Goal: Information Seeking & Learning: Check status

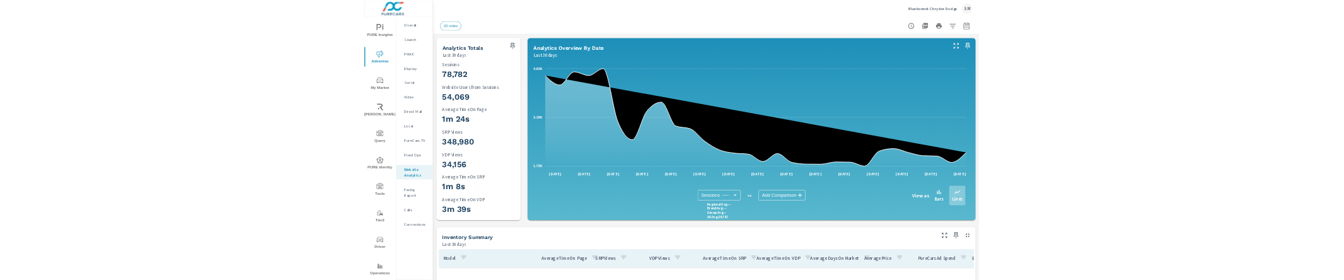
scroll to position [3, 0]
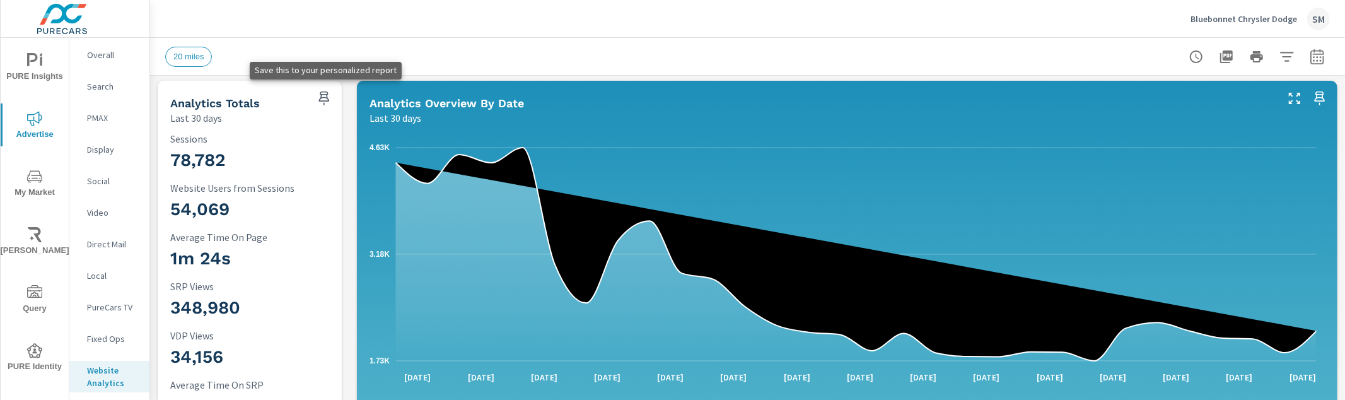
click at [318, 95] on icon "button" at bounding box center [323, 98] width 11 height 14
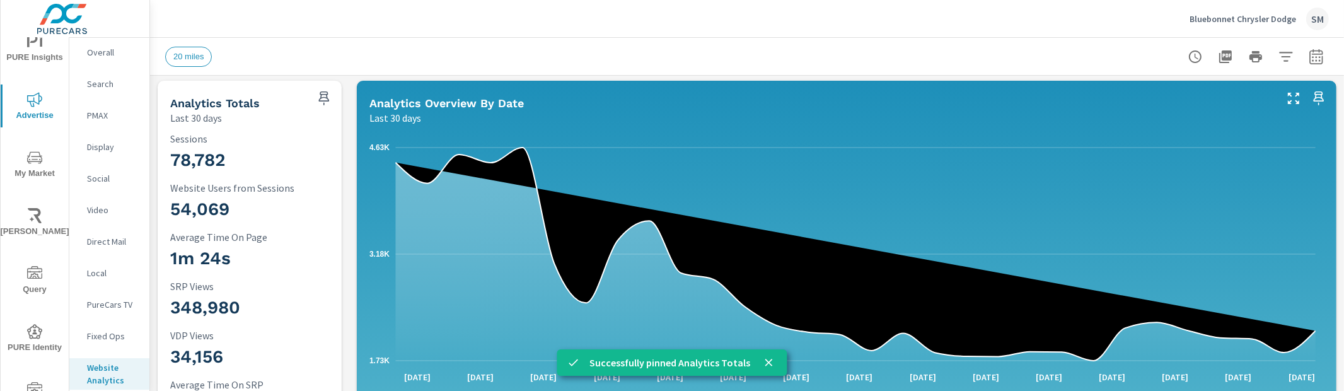
scroll to position [16, 0]
click at [25, 74] on div "PURE Insights Advertise My Market Riley AI Query PURE Identity Tools Tier2 Driv…" at bounding box center [35, 341] width 68 height 638
click at [33, 61] on span "PURE Insights" at bounding box center [34, 52] width 61 height 31
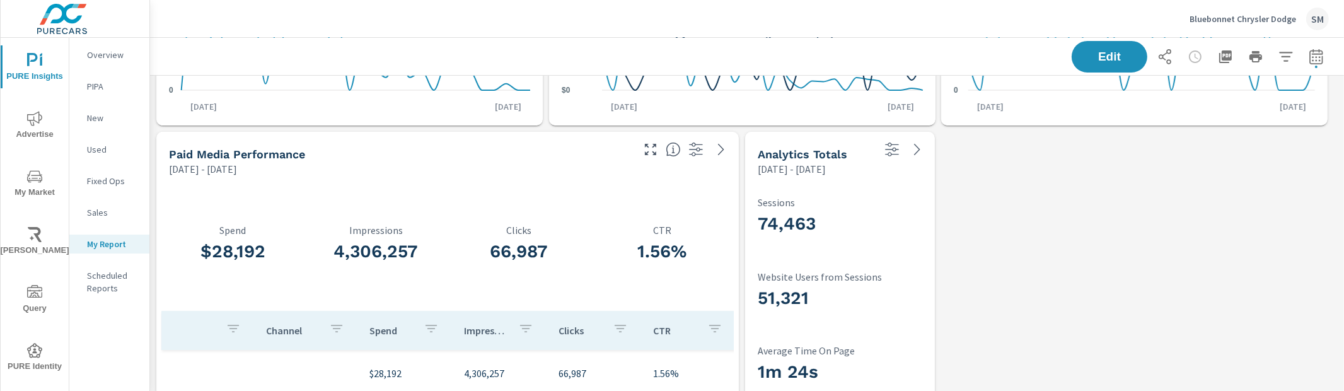
scroll to position [241, 0]
click at [1084, 57] on span "Edit" at bounding box center [1110, 56] width 52 height 12
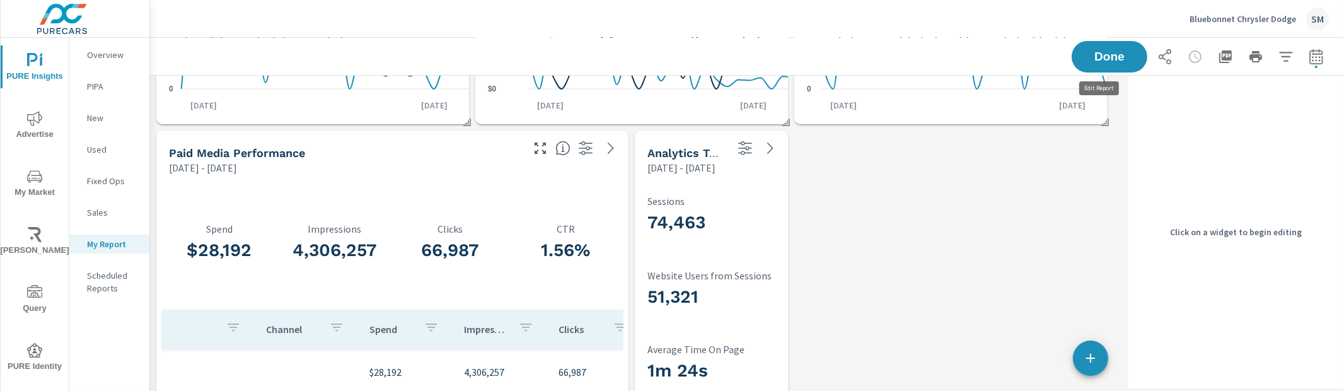
scroll to position [898, 985]
click at [758, 219] on h3 "74,463" at bounding box center [730, 222] width 166 height 21
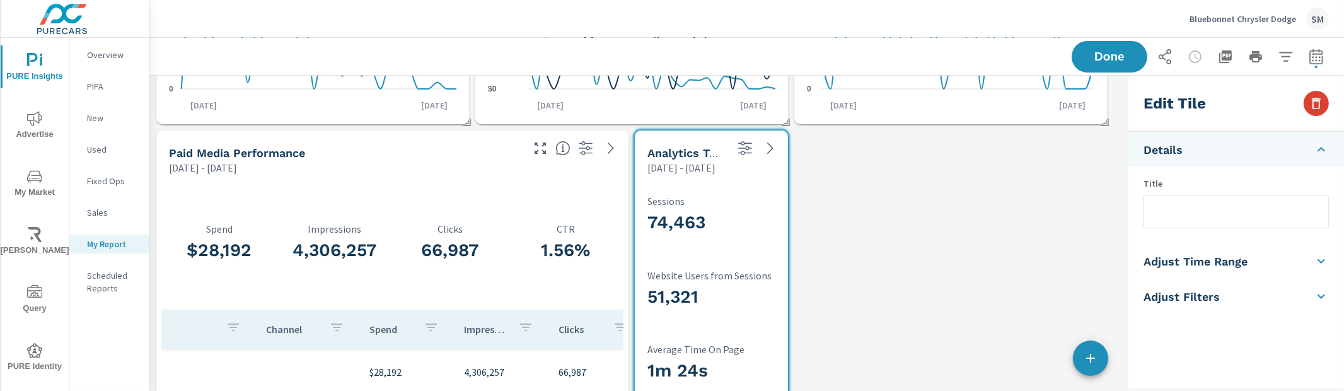
click at [1312, 107] on icon "button" at bounding box center [1316, 103] width 9 height 11
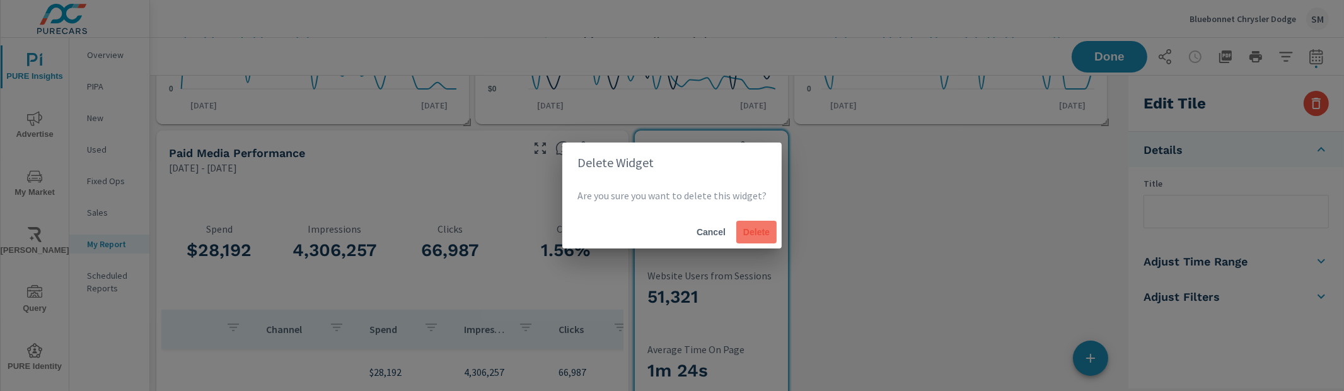
click at [762, 239] on button "Delete" at bounding box center [756, 232] width 40 height 23
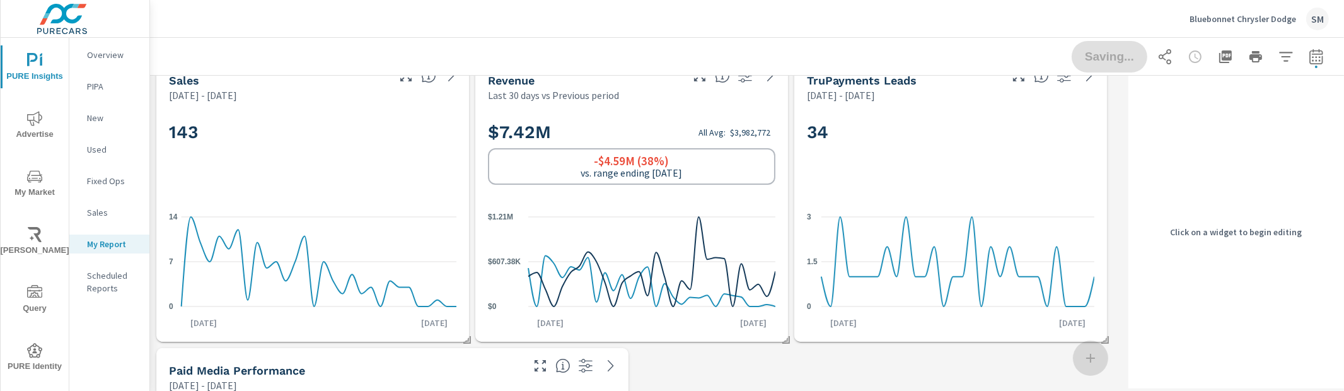
scroll to position [0, 0]
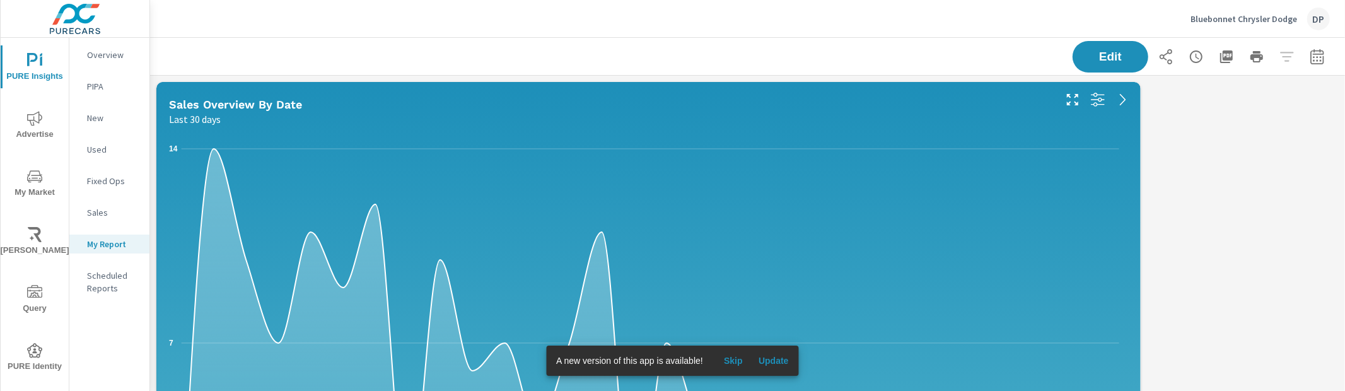
click at [37, 136] on span "Advertise" at bounding box center [34, 126] width 61 height 31
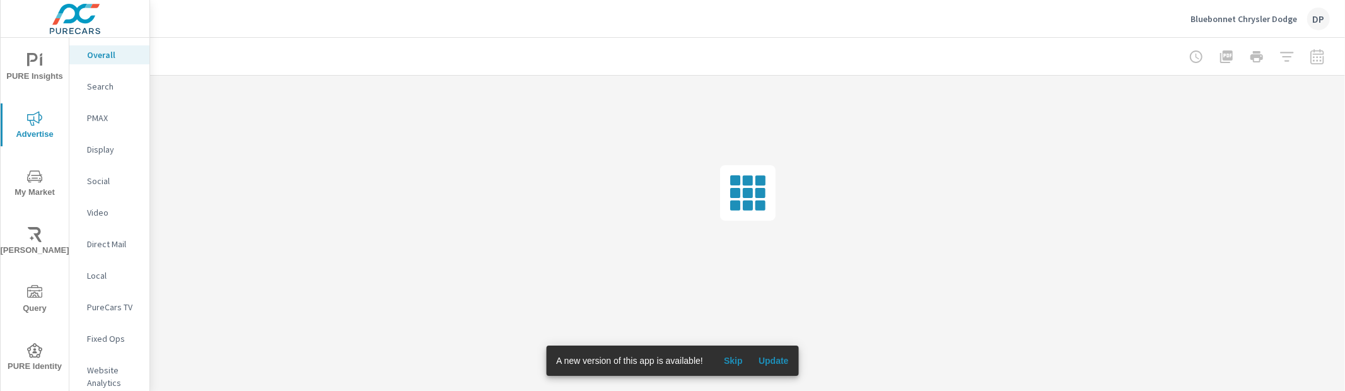
click at [11, 71] on span "PURE Insights" at bounding box center [34, 68] width 61 height 31
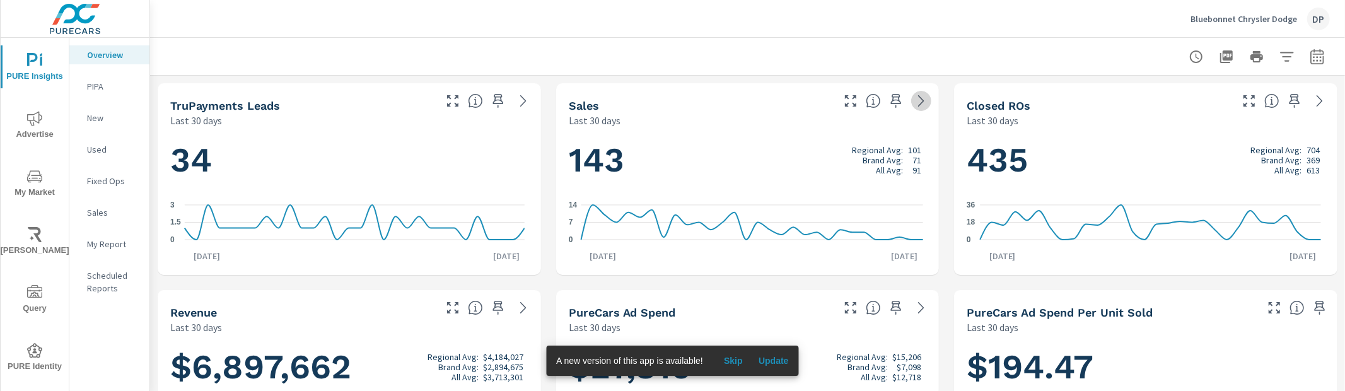
click at [915, 100] on icon at bounding box center [920, 100] width 15 height 15
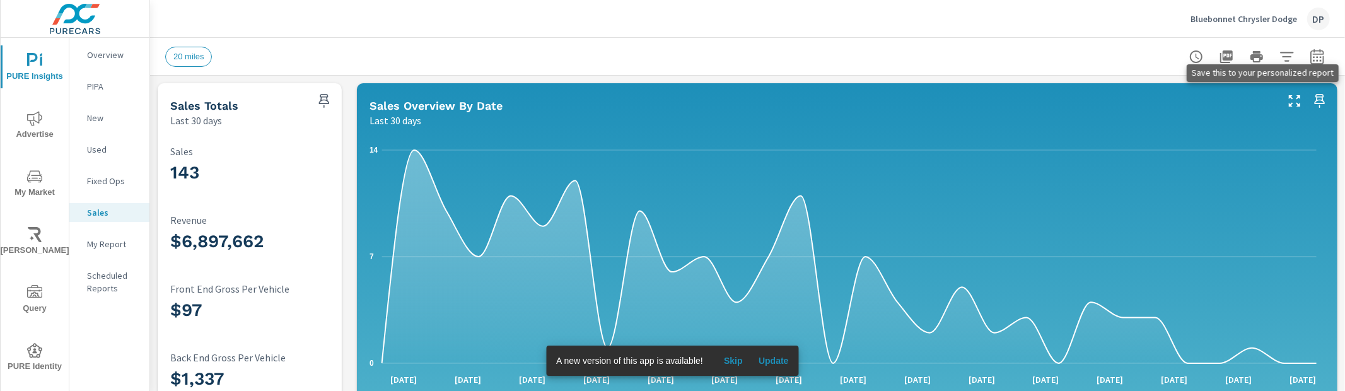
click at [1316, 98] on icon "button" at bounding box center [1319, 100] width 15 height 15
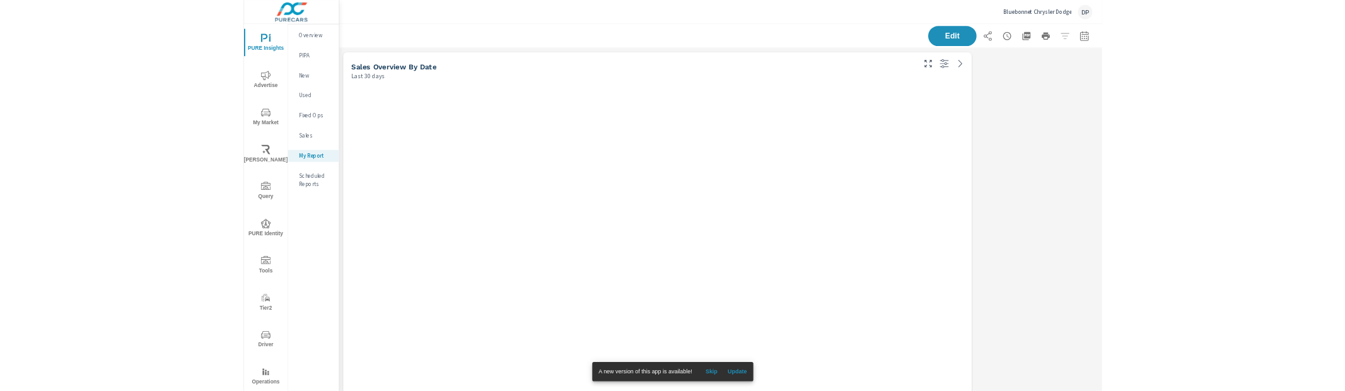
scroll to position [608, 1207]
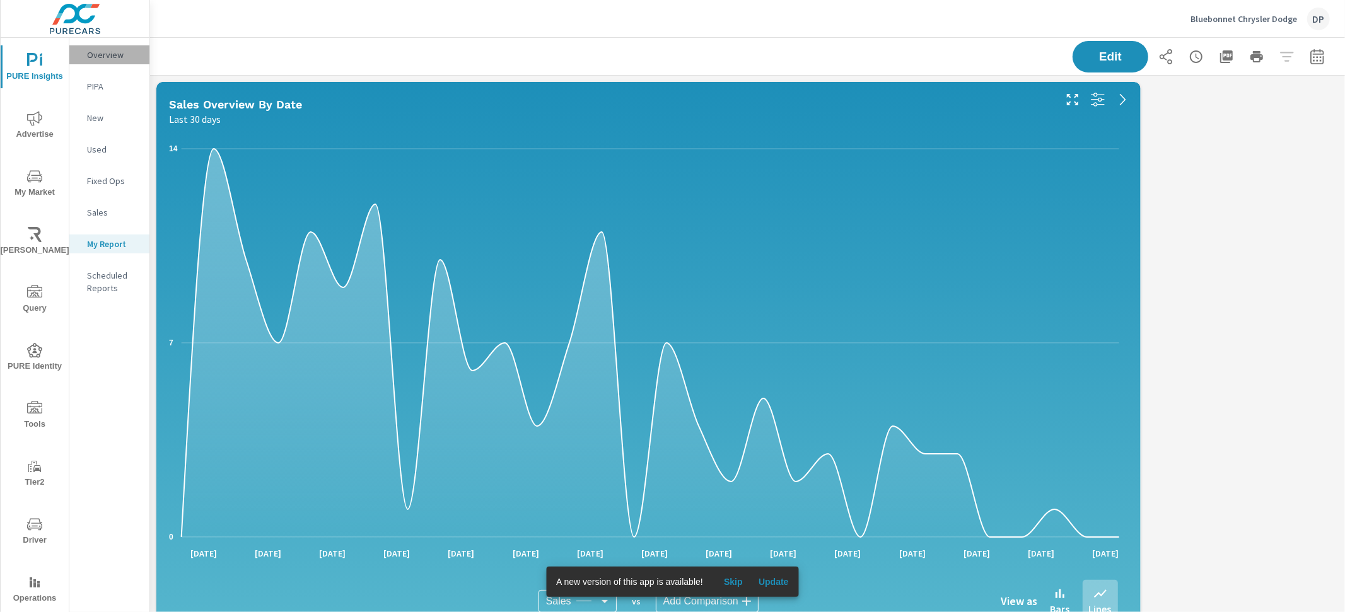
click at [120, 49] on p "Overview" at bounding box center [113, 55] width 52 height 13
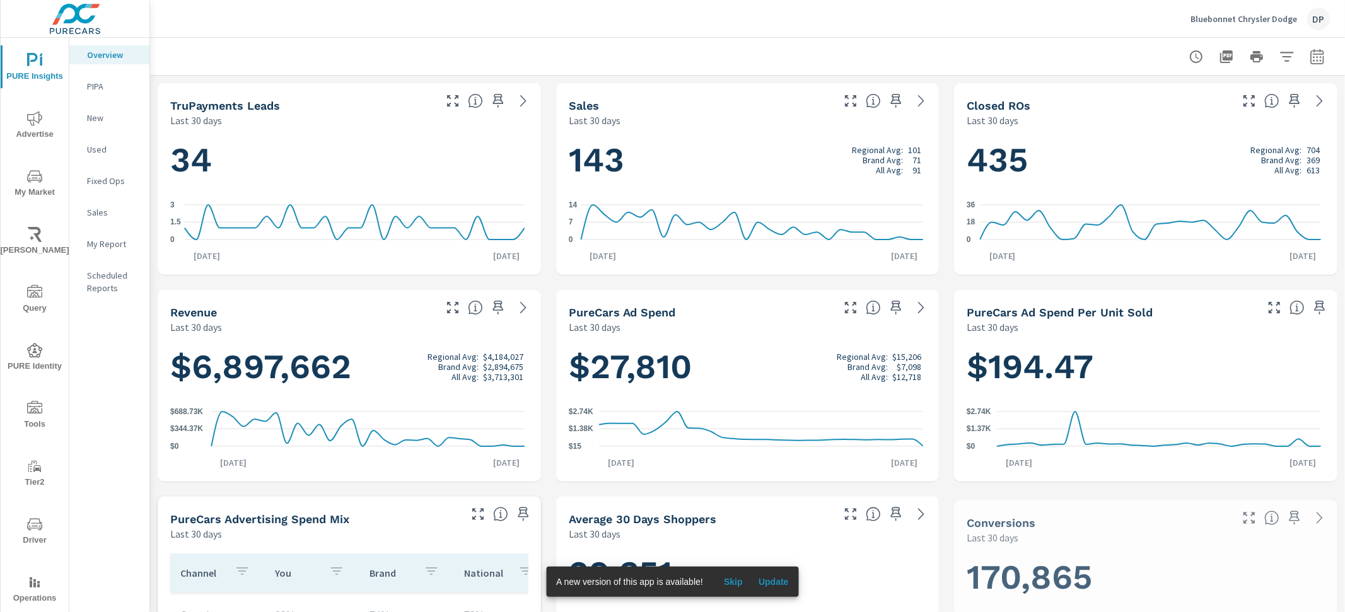
click at [918, 98] on icon at bounding box center [921, 100] width 6 height 11
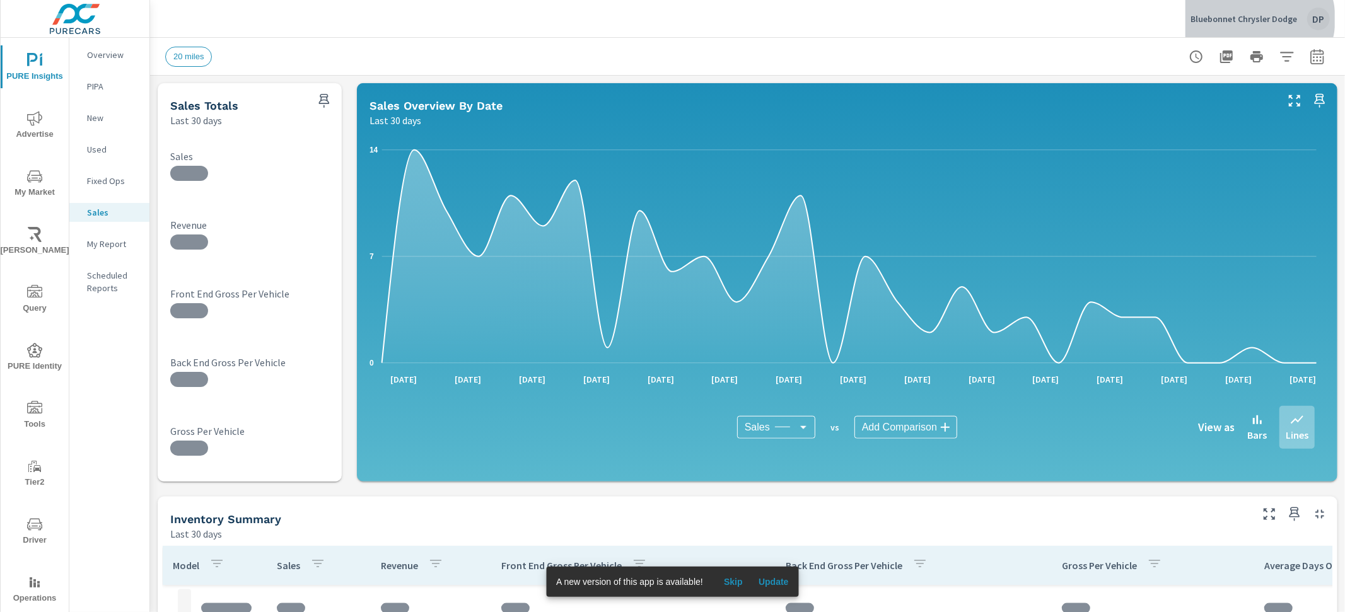
click at [1258, 19] on p "Bluebonnet Chrysler Dodge" at bounding box center [1243, 18] width 107 height 11
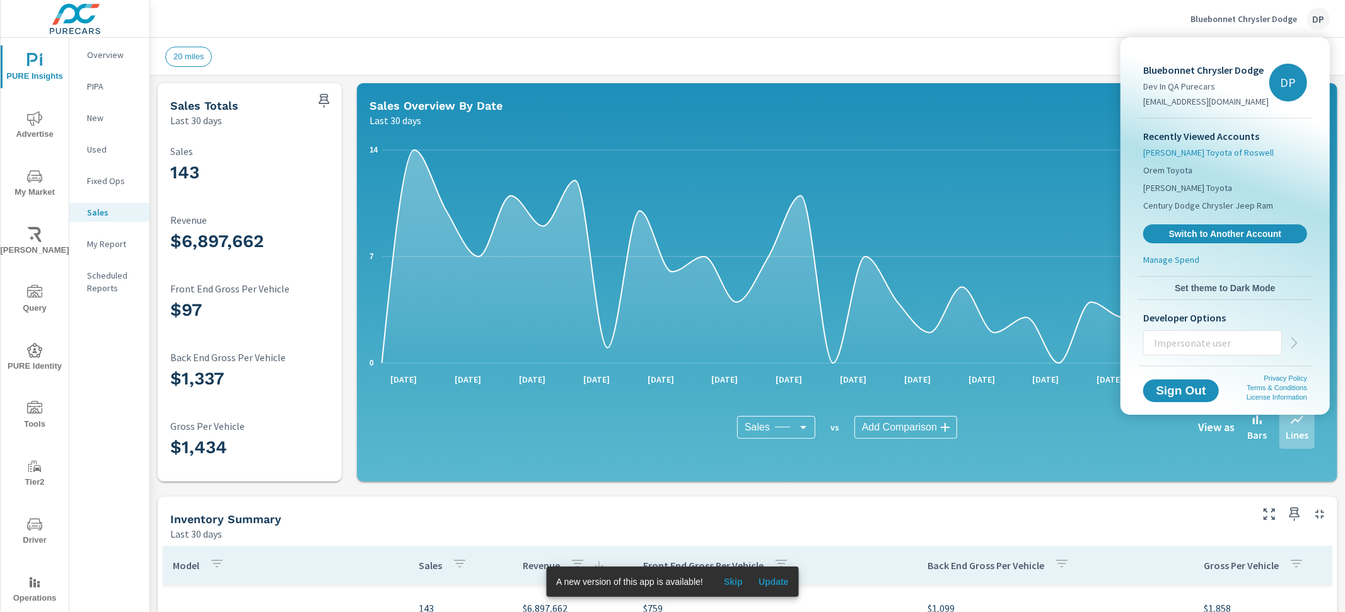
click at [1169, 153] on span "Nalley Toyota of Roswell" at bounding box center [1208, 152] width 130 height 13
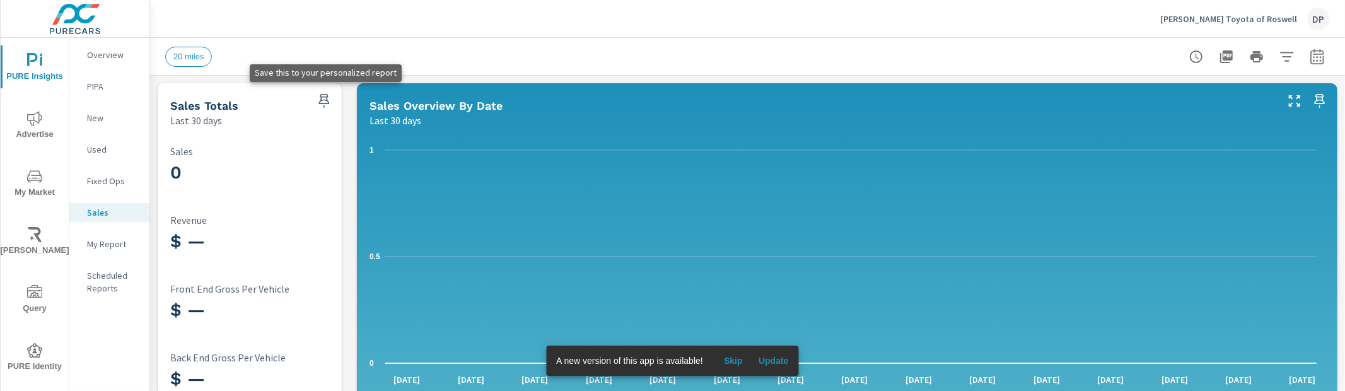
click at [318, 104] on icon "button" at bounding box center [323, 100] width 15 height 15
